Goal: Task Accomplishment & Management: Manage account settings

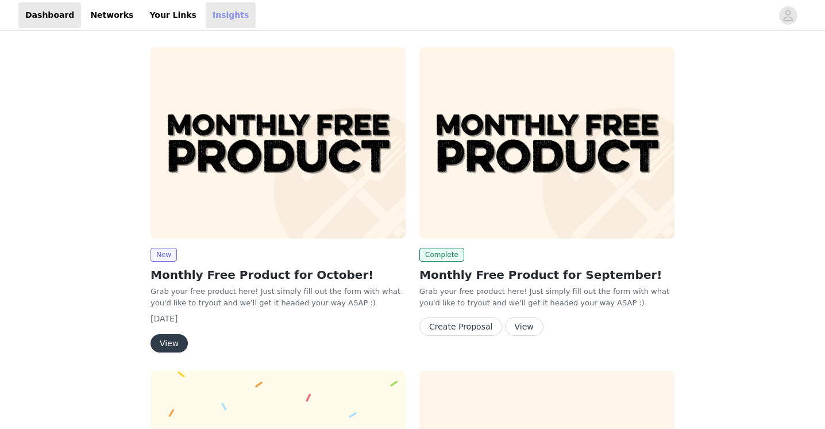
click at [217, 11] on link "Insights" at bounding box center [231, 15] width 50 height 26
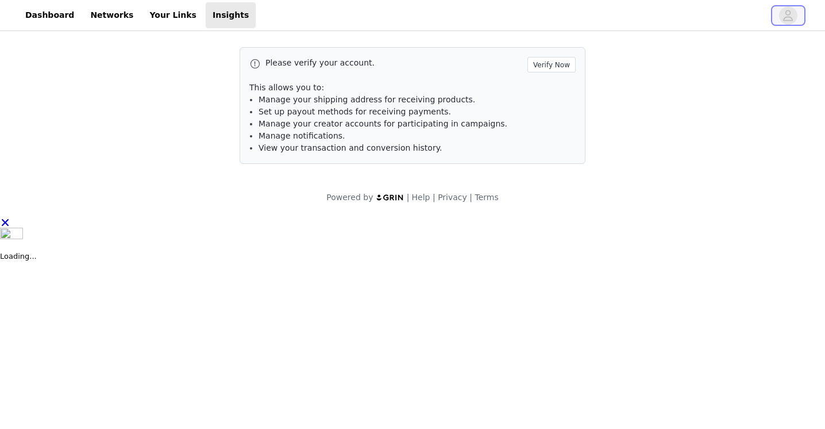
click at [796, 13] on span "button" at bounding box center [788, 15] width 18 height 18
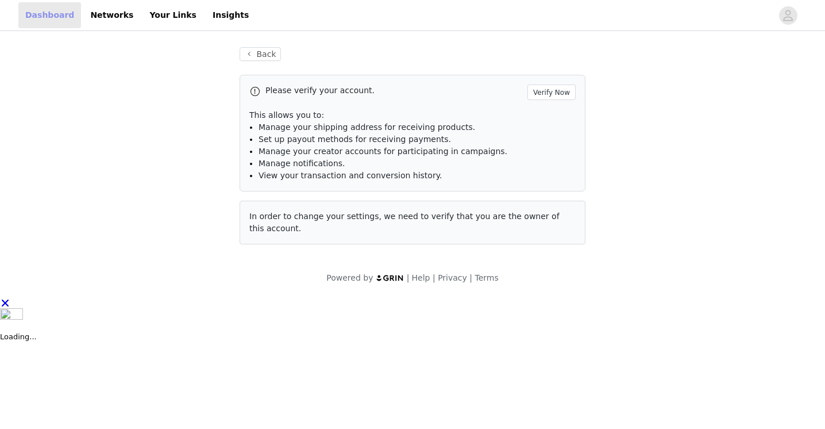
click at [49, 20] on link "Dashboard" at bounding box center [49, 15] width 63 height 26
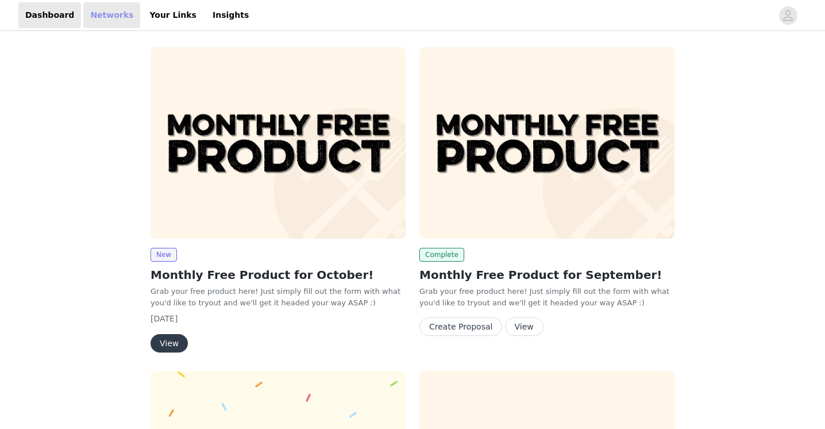
click at [117, 16] on link "Networks" at bounding box center [111, 15] width 57 height 26
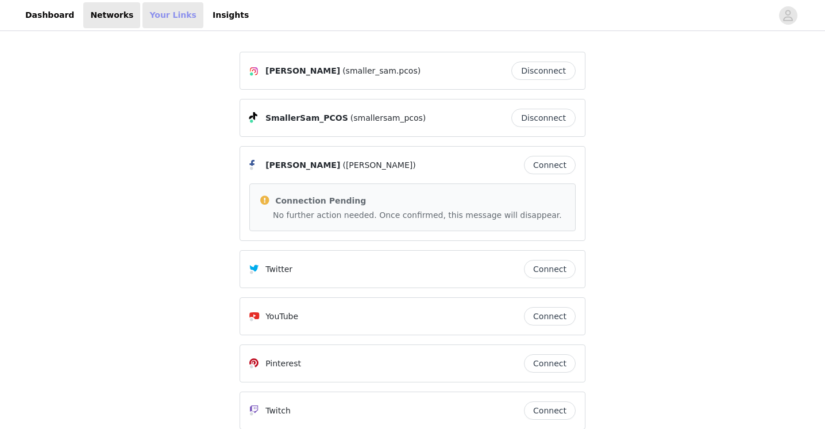
click at [168, 16] on link "Your Links" at bounding box center [172, 15] width 61 height 26
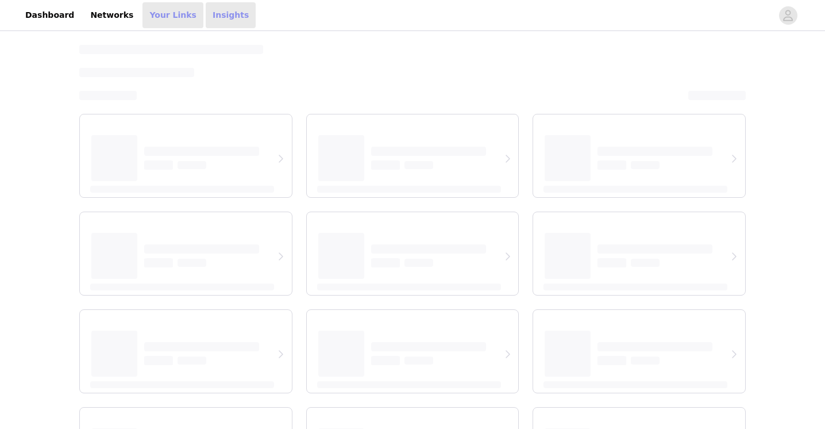
select select "12"
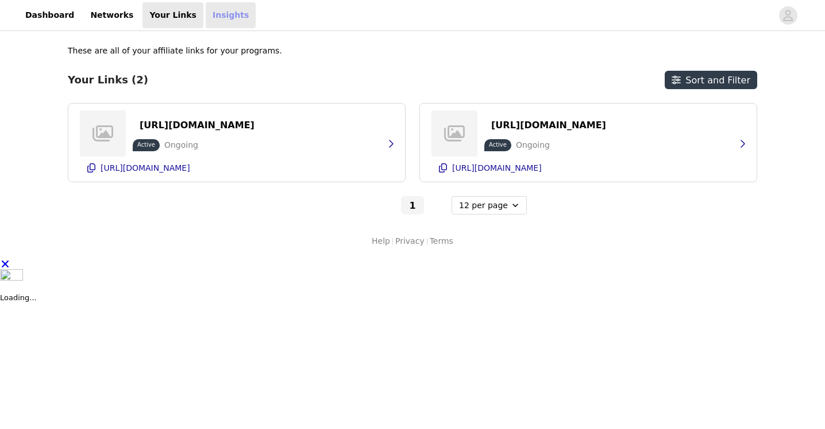
click at [206, 13] on link "Insights" at bounding box center [231, 15] width 50 height 26
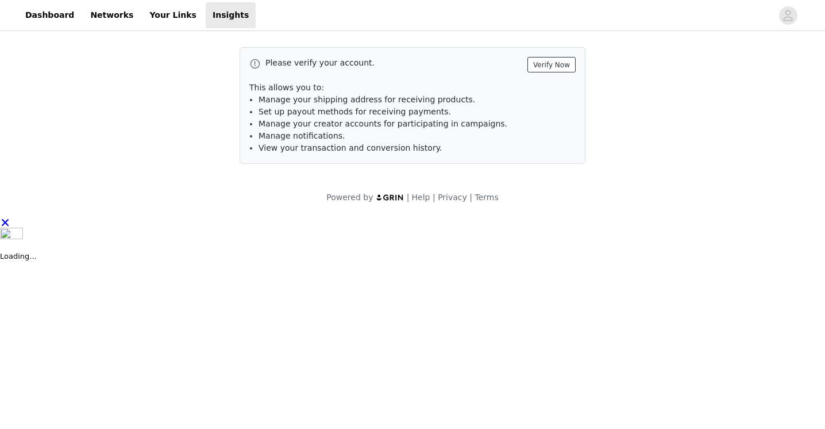
click at [554, 65] on button "Verify Now" at bounding box center [551, 65] width 48 height 16
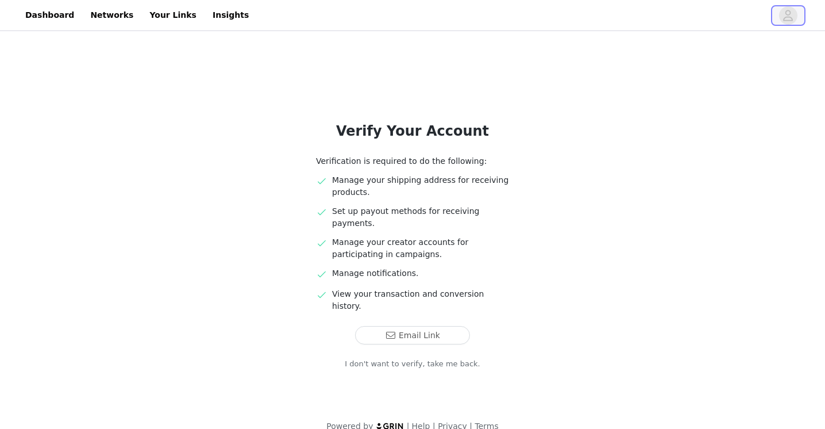
click at [786, 10] on icon "avatar" at bounding box center [789, 15] width 10 height 11
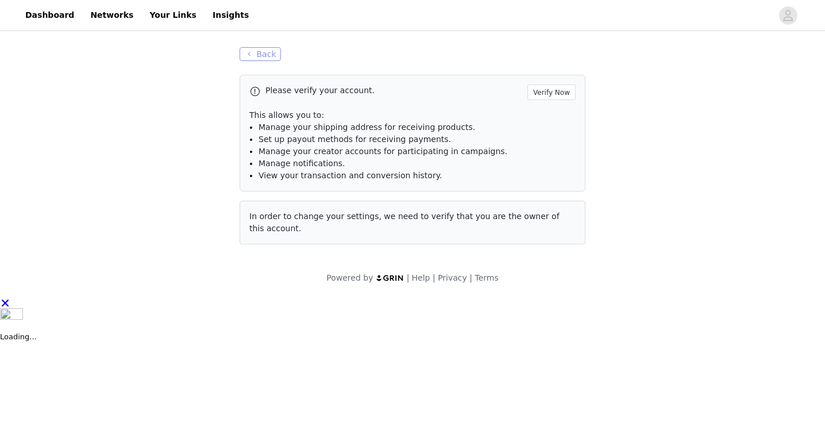
click at [259, 56] on button "Back" at bounding box center [260, 54] width 41 height 14
click at [244, 53] on button "Back" at bounding box center [260, 54] width 41 height 14
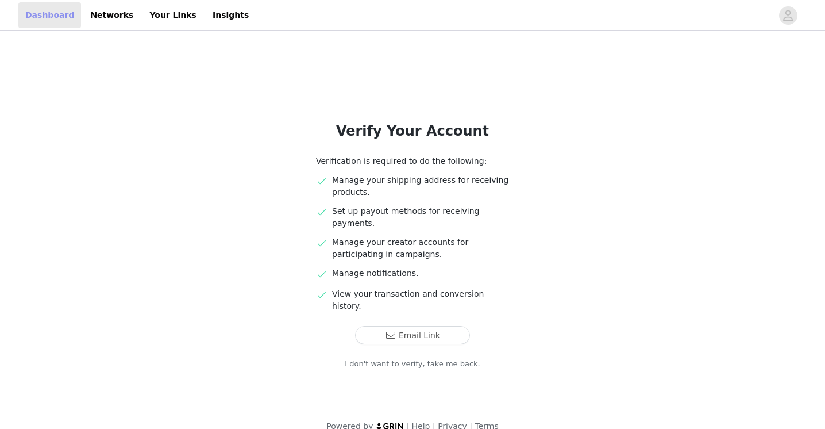
click at [55, 11] on link "Dashboard" at bounding box center [49, 15] width 63 height 26
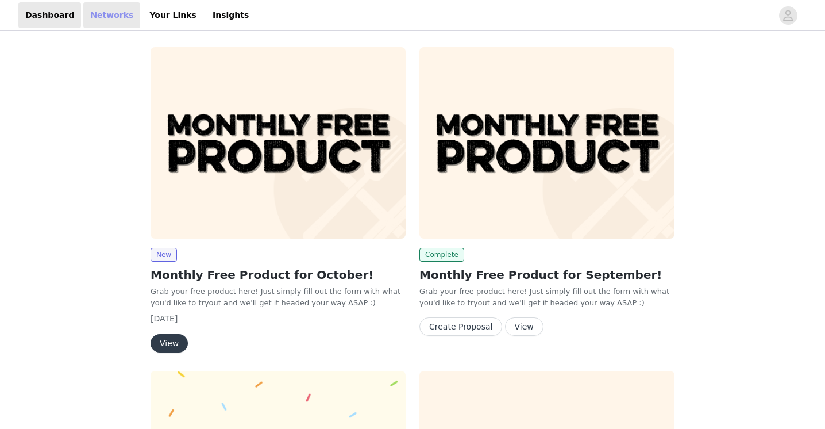
click at [97, 10] on link "Networks" at bounding box center [111, 15] width 57 height 26
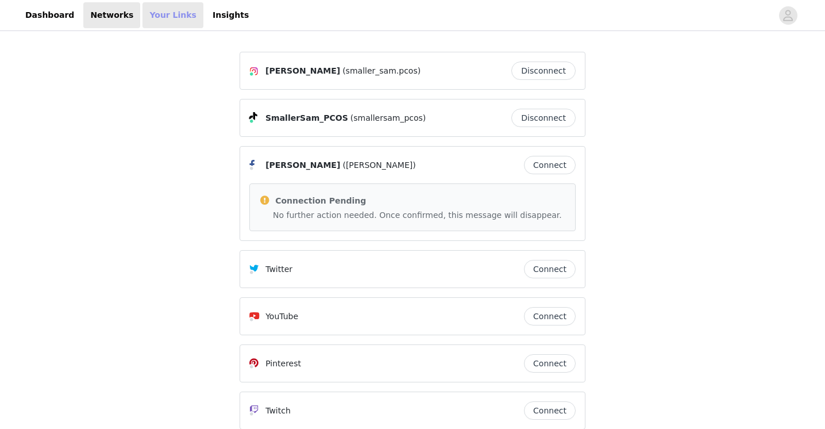
click at [158, 16] on link "Your Links" at bounding box center [172, 15] width 61 height 26
select select "12"
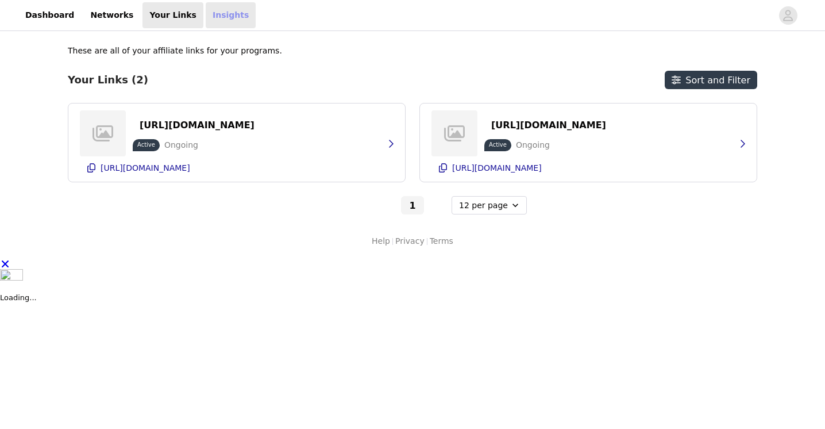
click at [206, 18] on link "Insights" at bounding box center [231, 15] width 50 height 26
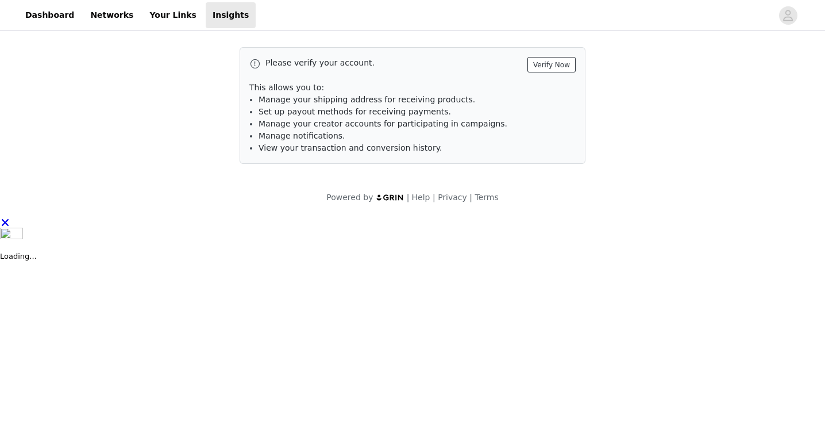
click at [555, 66] on button "Verify Now" at bounding box center [551, 65] width 48 height 16
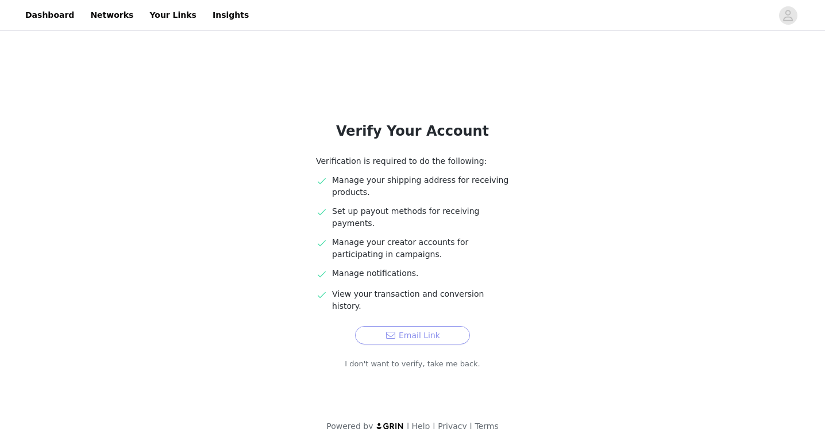
click at [419, 326] on button "Email Link" at bounding box center [412, 335] width 115 height 18
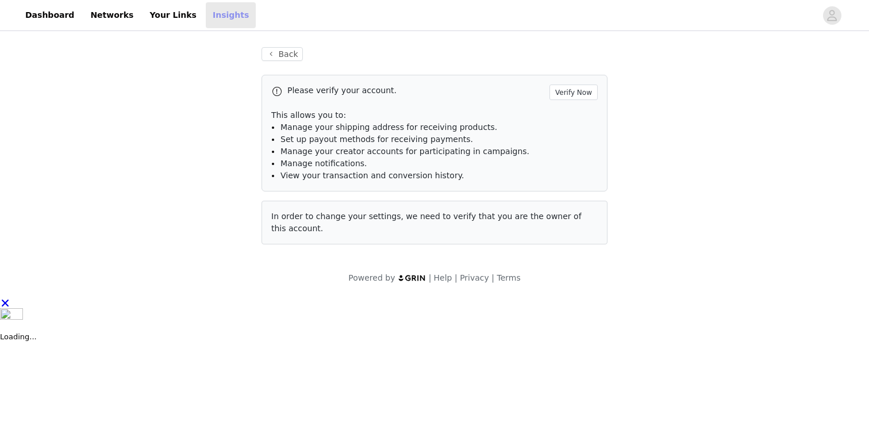
click at [218, 18] on link "Insights" at bounding box center [231, 15] width 50 height 26
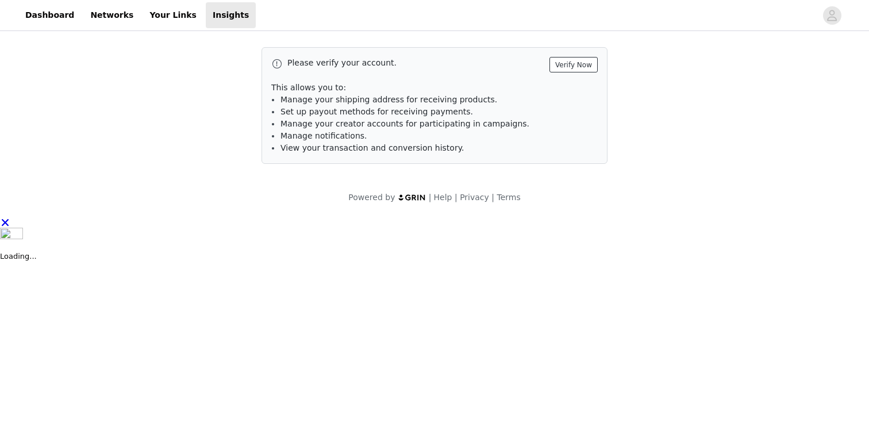
click at [560, 64] on button "Verify Now" at bounding box center [573, 65] width 48 height 16
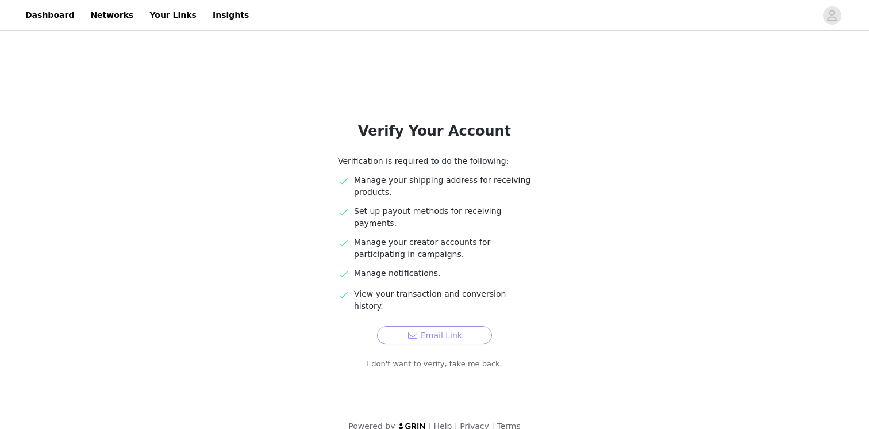
click at [435, 326] on button "Email Link" at bounding box center [434, 335] width 115 height 18
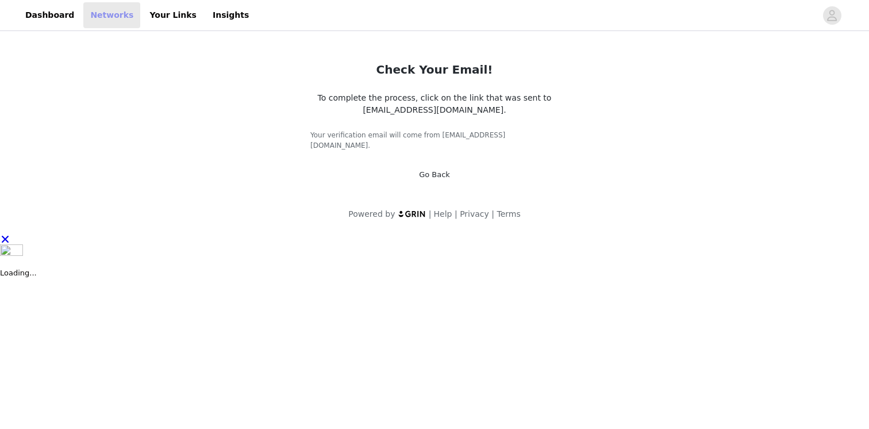
click at [83, 12] on link "Networks" at bounding box center [111, 15] width 57 height 26
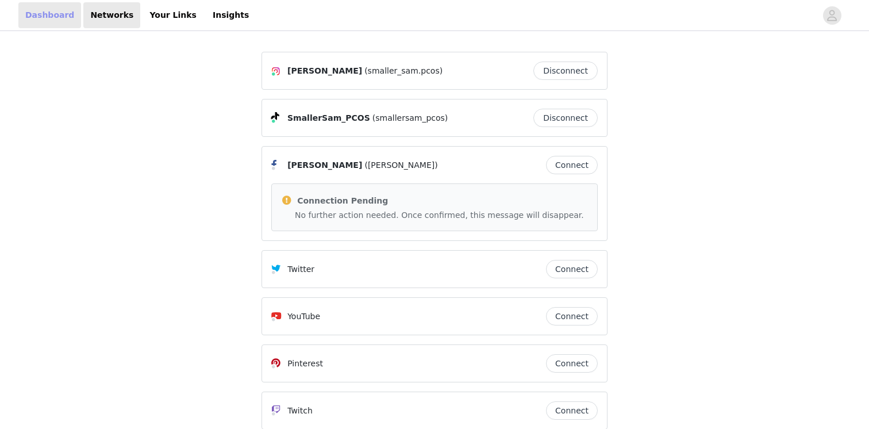
click at [58, 13] on link "Dashboard" at bounding box center [49, 15] width 63 height 26
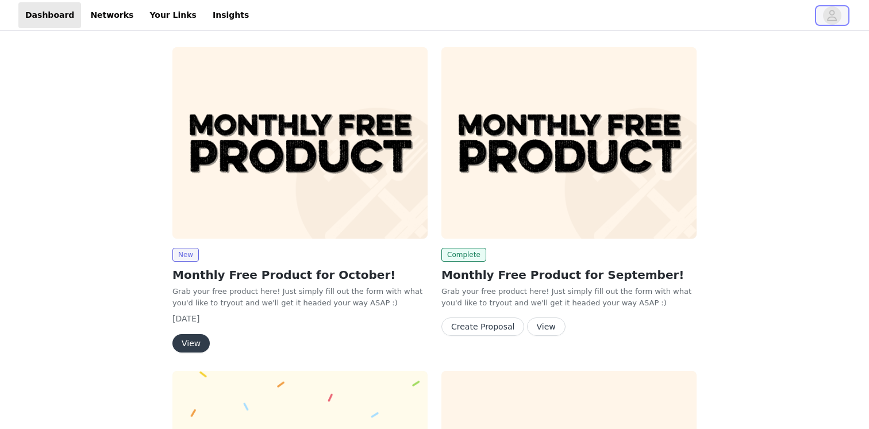
click at [834, 14] on icon "avatar" at bounding box center [831, 15] width 11 height 18
